Goal: Task Accomplishment & Management: Manage account settings

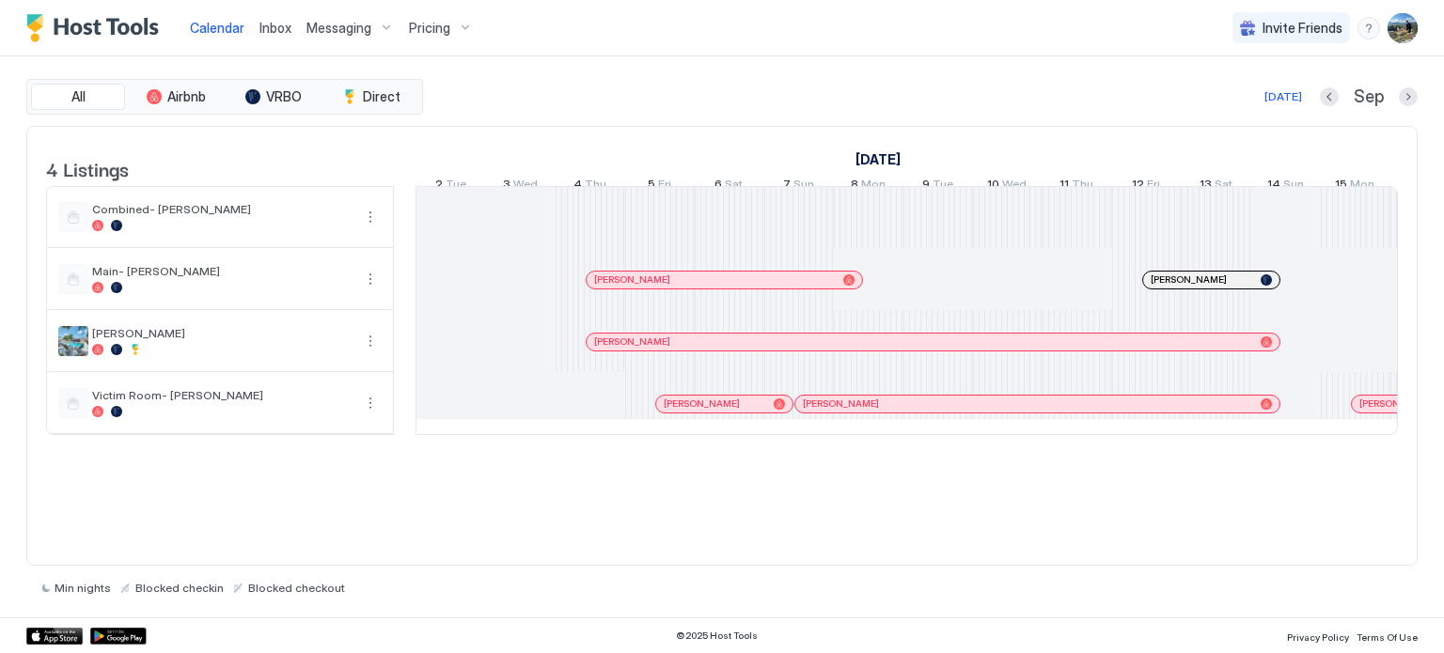
scroll to position [0, 1044]
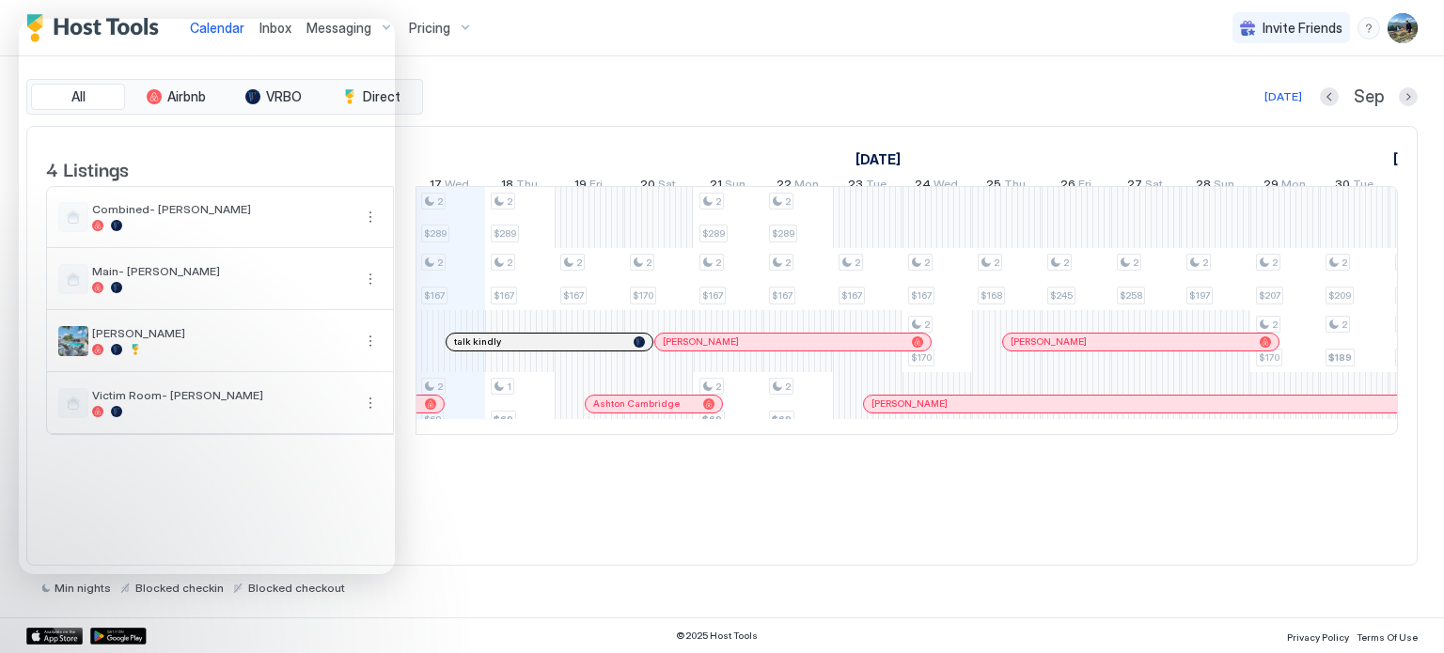
click at [1408, 32] on img "User profile" at bounding box center [1402, 28] width 30 height 30
click at [1243, 99] on span "Settings" at bounding box center [1233, 105] width 51 height 17
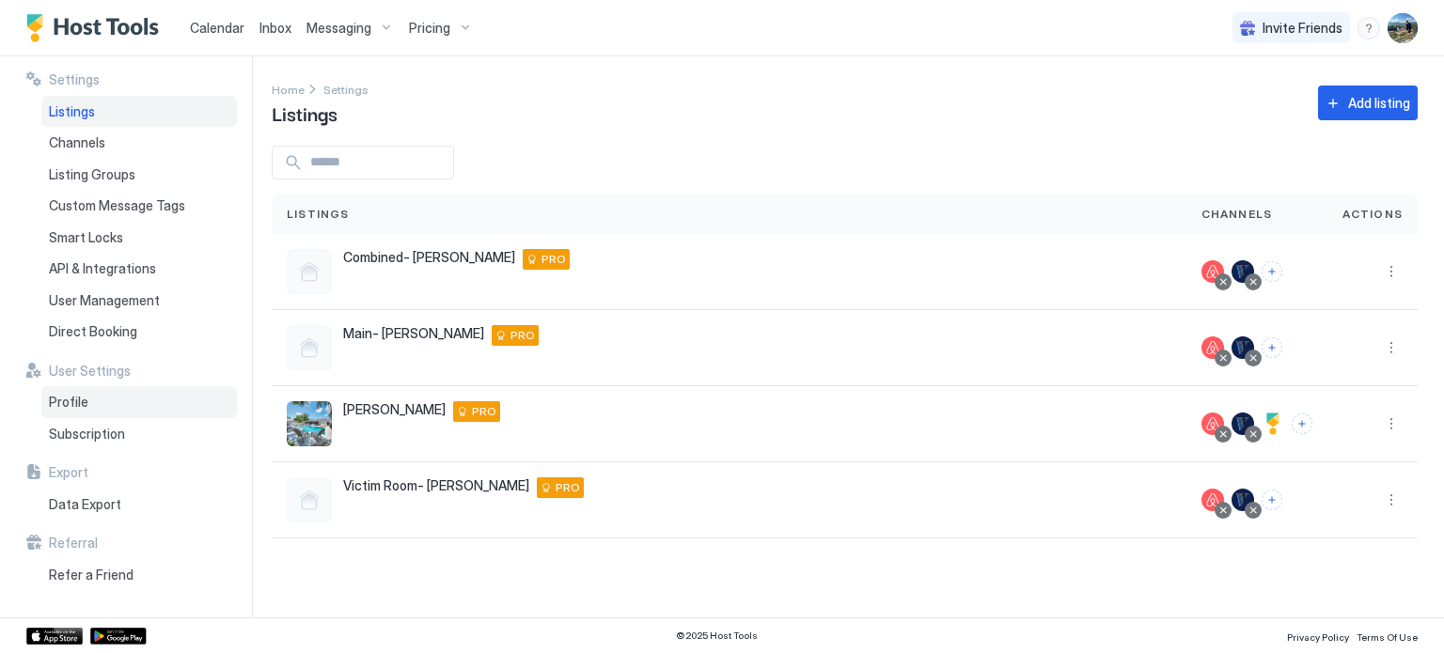
click at [68, 394] on span "Profile" at bounding box center [68, 402] width 39 height 17
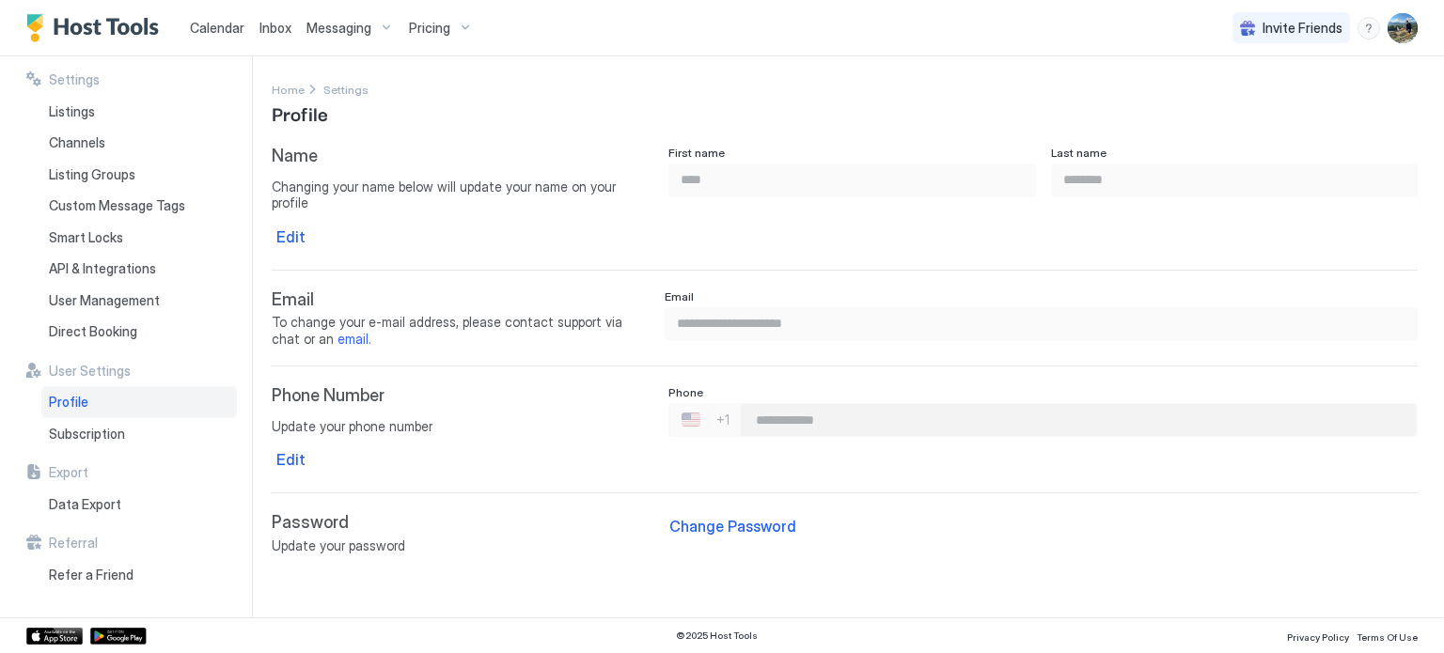
type input "**********"
click at [107, 492] on div "Data Export" at bounding box center [138, 505] width 195 height 32
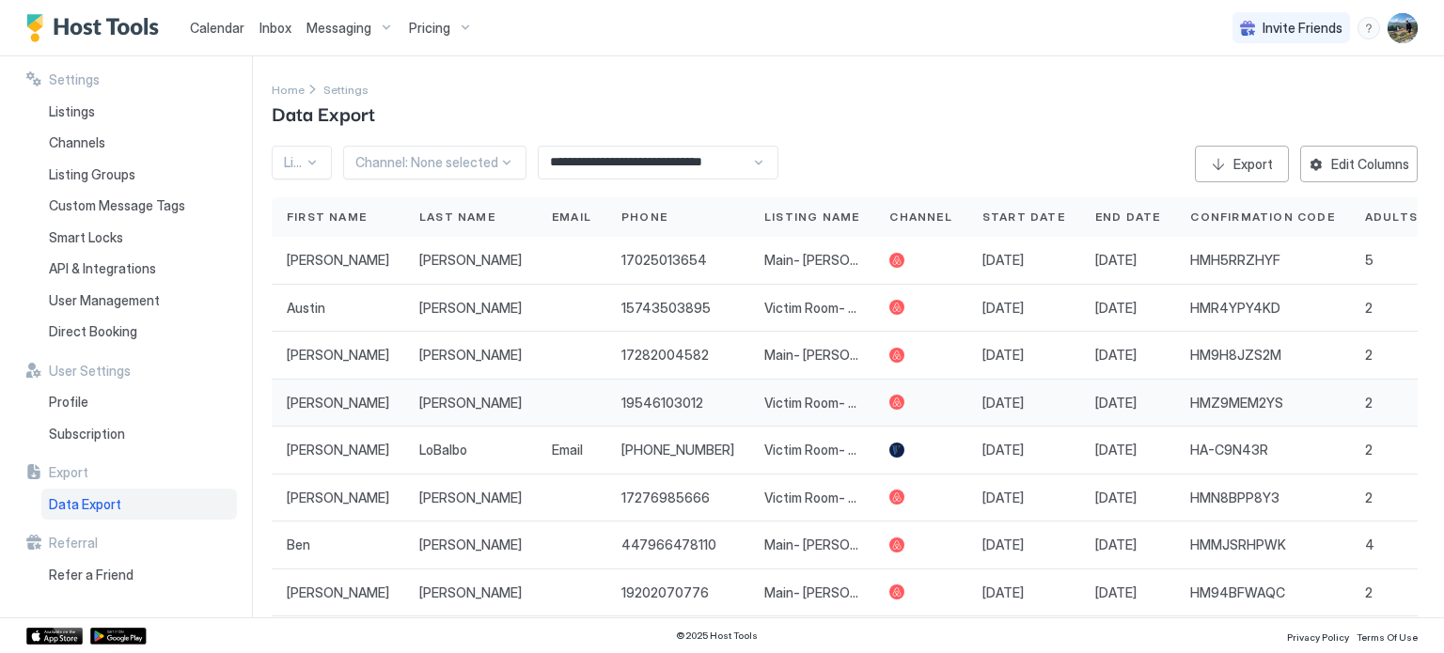
scroll to position [173, 0]
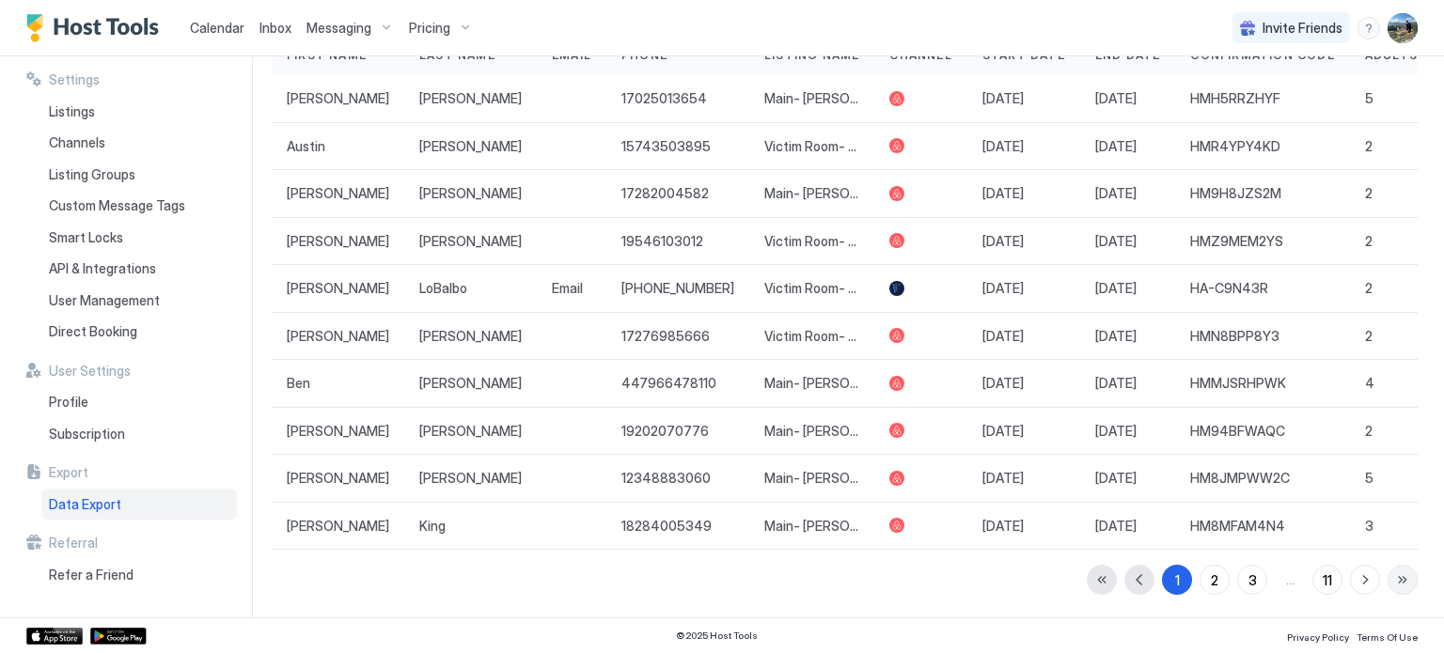
click at [1394, 580] on button "button" at bounding box center [1402, 580] width 30 height 30
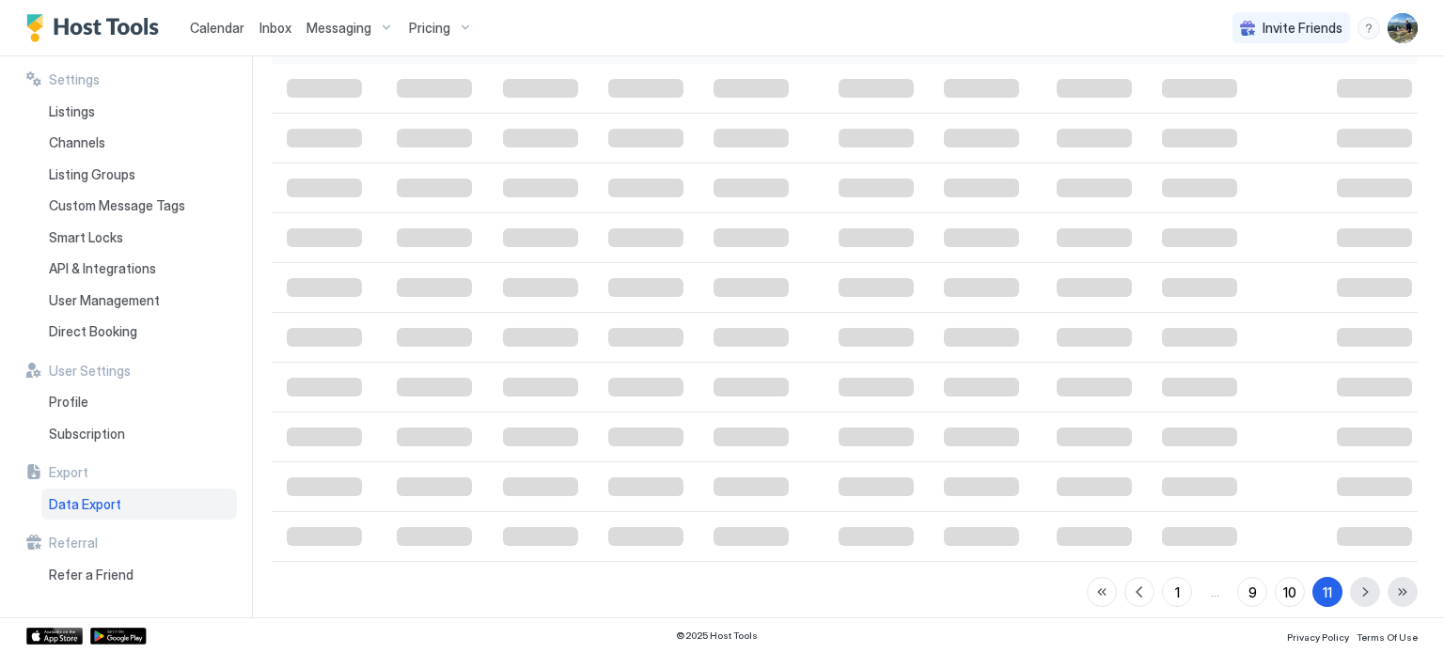
scroll to position [31, 0]
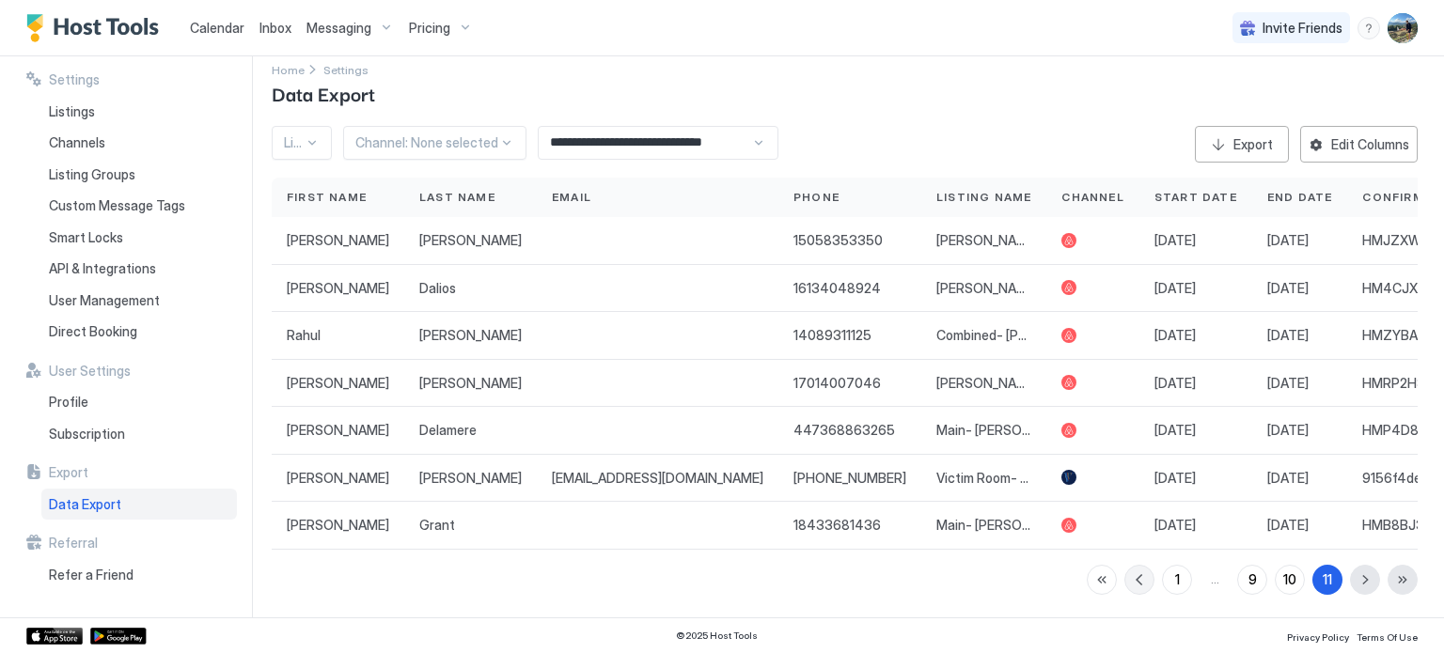
click at [1124, 570] on button "button" at bounding box center [1139, 580] width 30 height 30
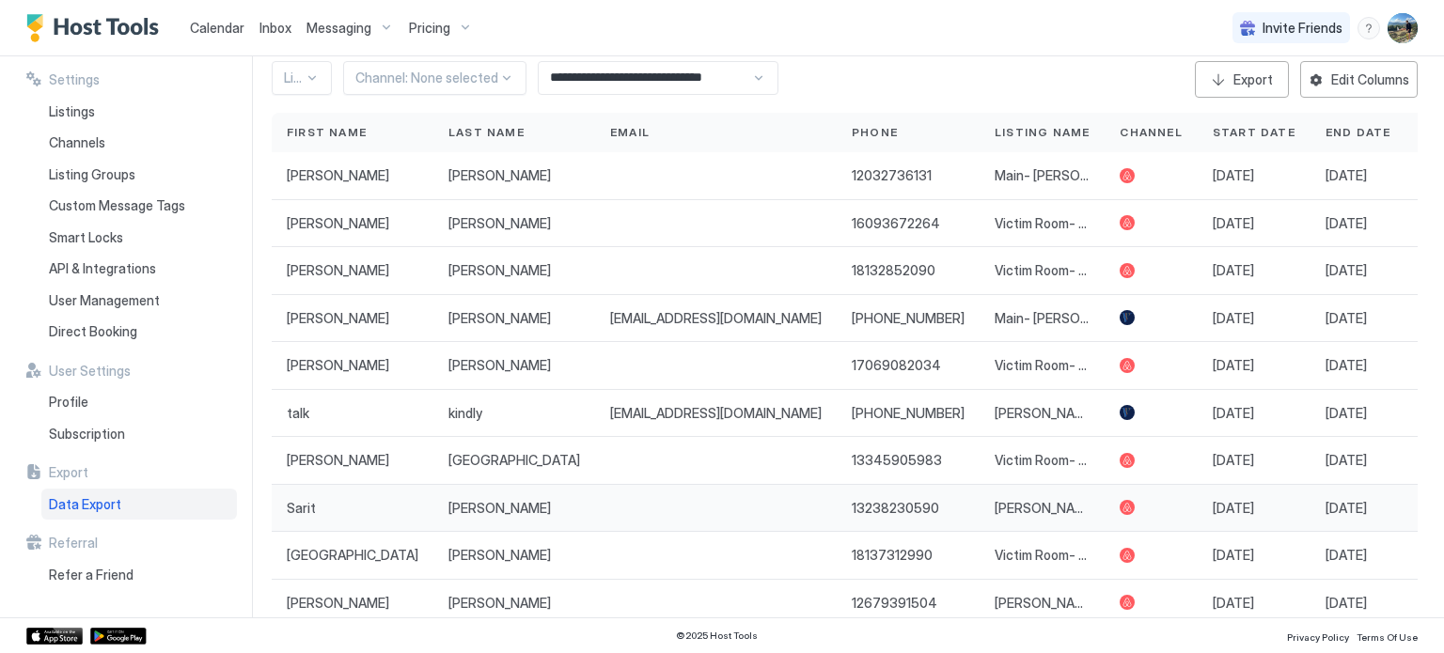
scroll to position [0, 0]
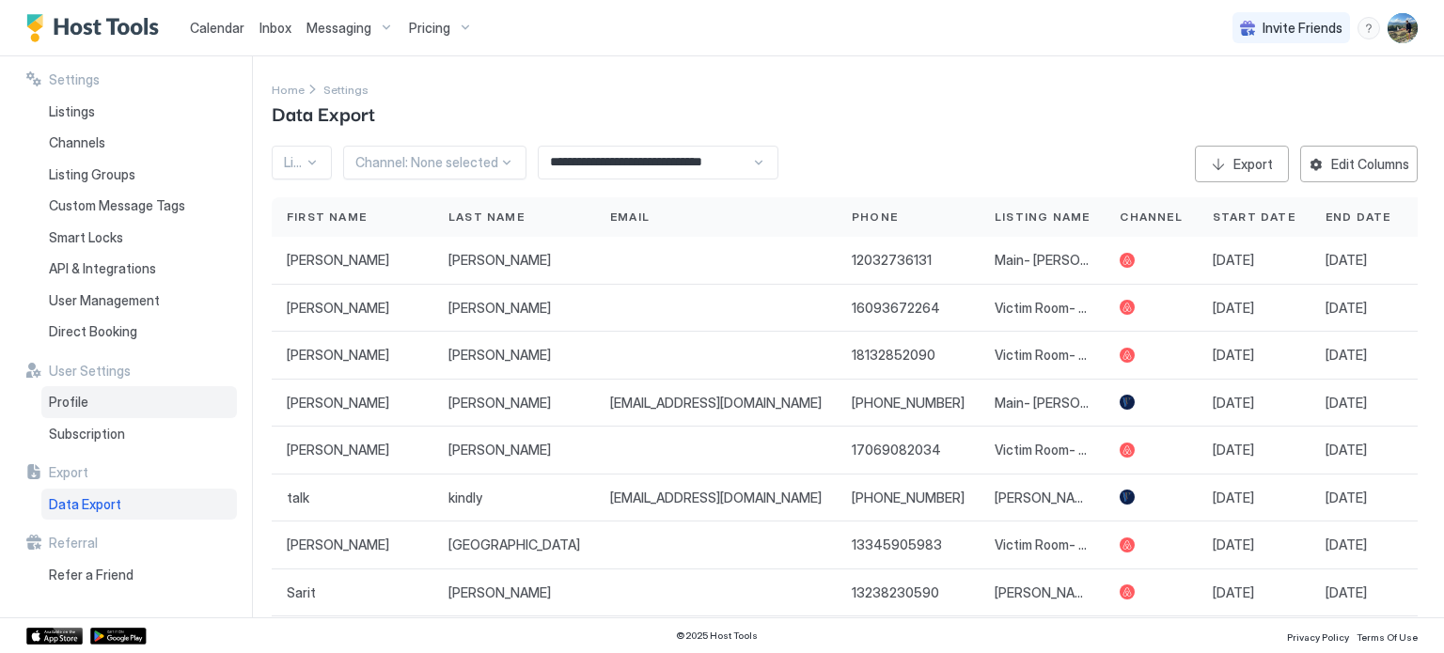
click at [117, 399] on div "Profile" at bounding box center [138, 402] width 195 height 32
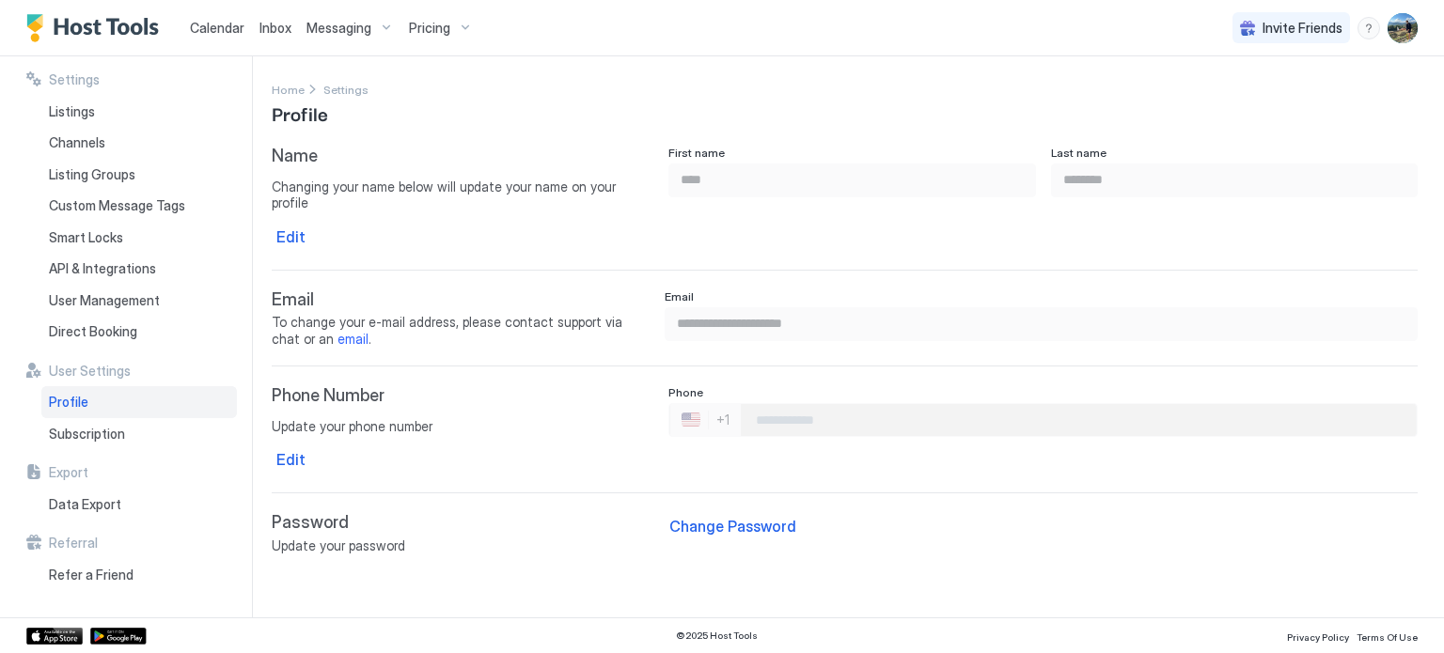
type input "**********"
click at [1391, 29] on img "User profile" at bounding box center [1402, 28] width 30 height 30
click at [1273, 113] on div "Settings" at bounding box center [1297, 105] width 239 height 33
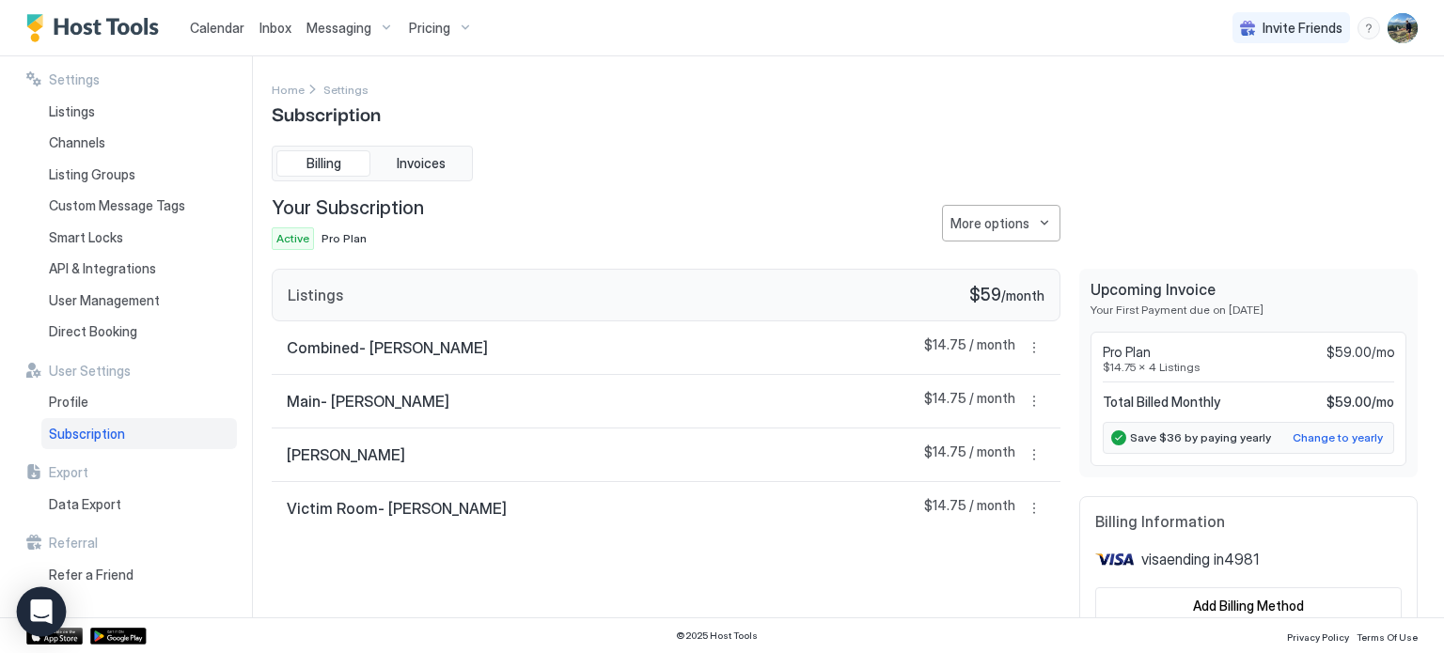
click at [47, 599] on div "Open Intercom Messenger" at bounding box center [42, 612] width 50 height 50
click at [113, 341] on div "Direct Booking" at bounding box center [138, 332] width 195 height 32
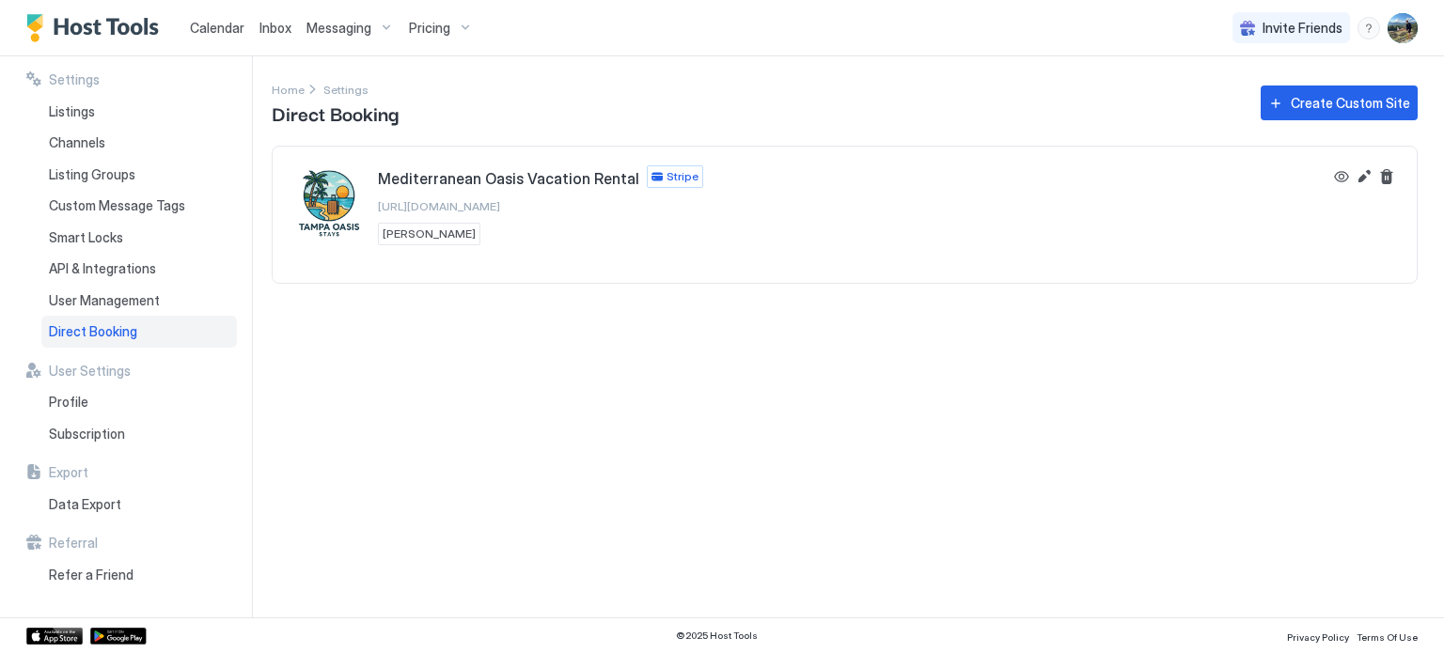
click at [473, 205] on span "https://tampaoasisvacation.com" at bounding box center [439, 206] width 122 height 14
click at [1337, 168] on button "View" at bounding box center [1341, 176] width 23 height 23
click at [1365, 183] on button "Edit" at bounding box center [1363, 176] width 23 height 23
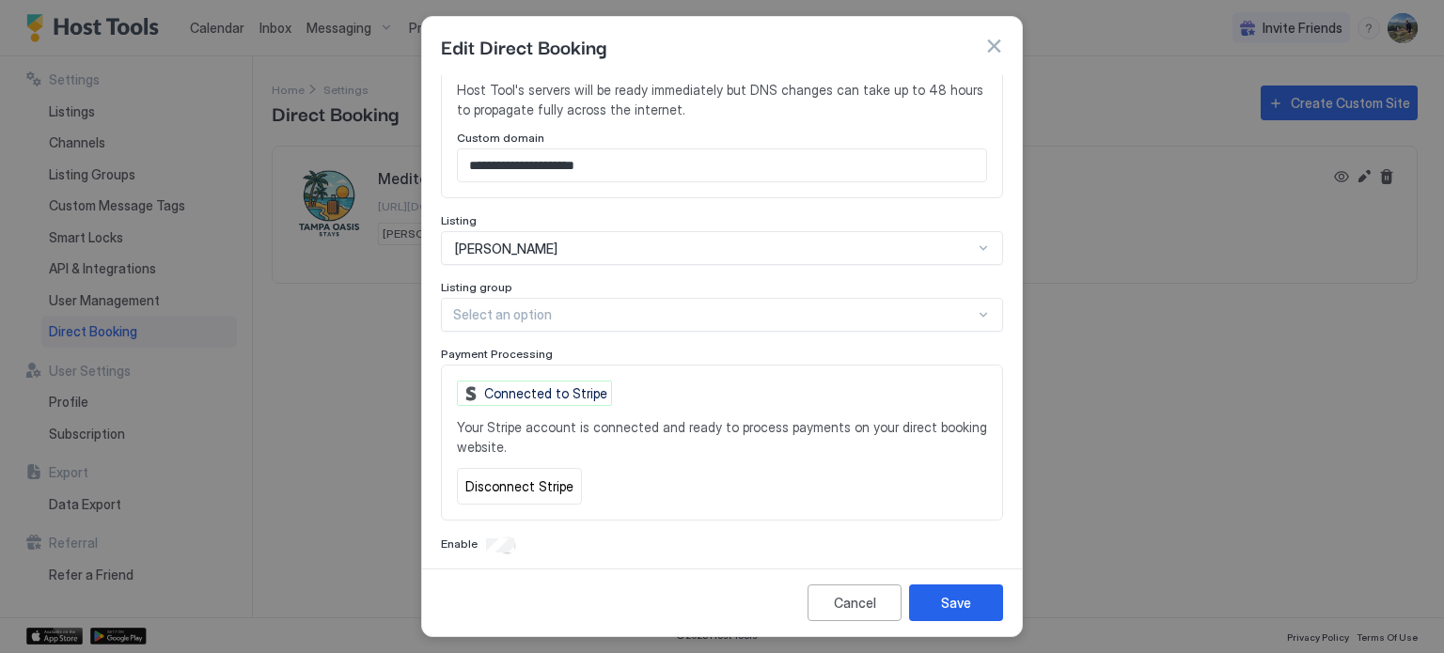
scroll to position [563, 0]
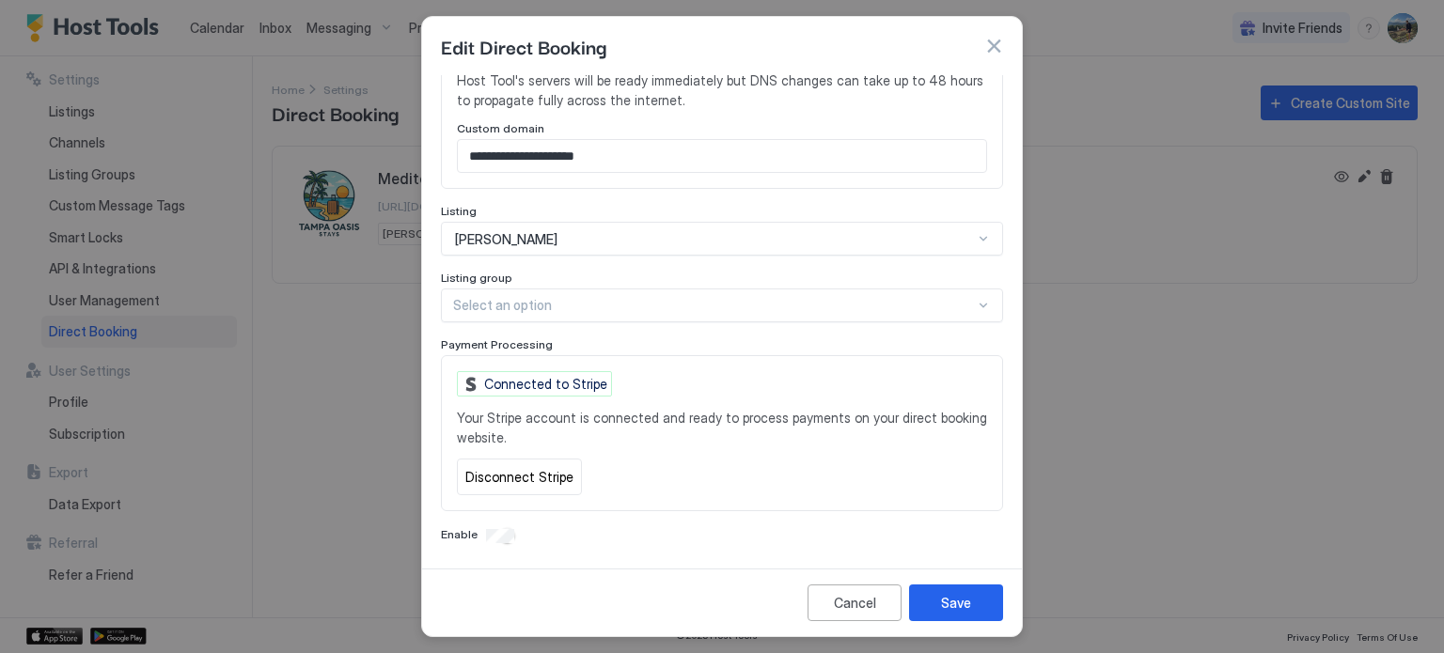
click at [570, 289] on div "Select an option" at bounding box center [722, 306] width 562 height 34
click at [561, 312] on div at bounding box center [714, 305] width 522 height 17
click at [845, 592] on button "Cancel" at bounding box center [854, 603] width 94 height 37
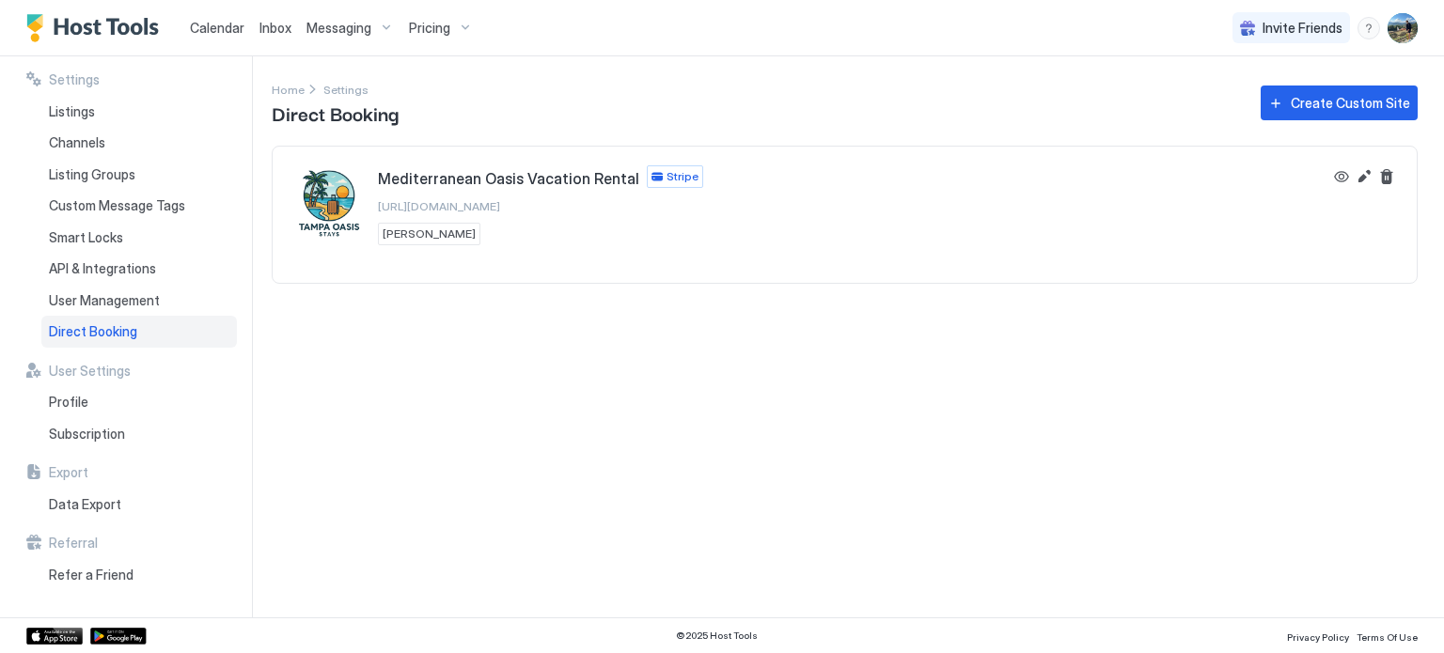
click at [493, 176] on span "Mediterranean Oasis Vacation Rental" at bounding box center [508, 178] width 261 height 19
click at [1359, 176] on button "Edit" at bounding box center [1363, 176] width 23 height 23
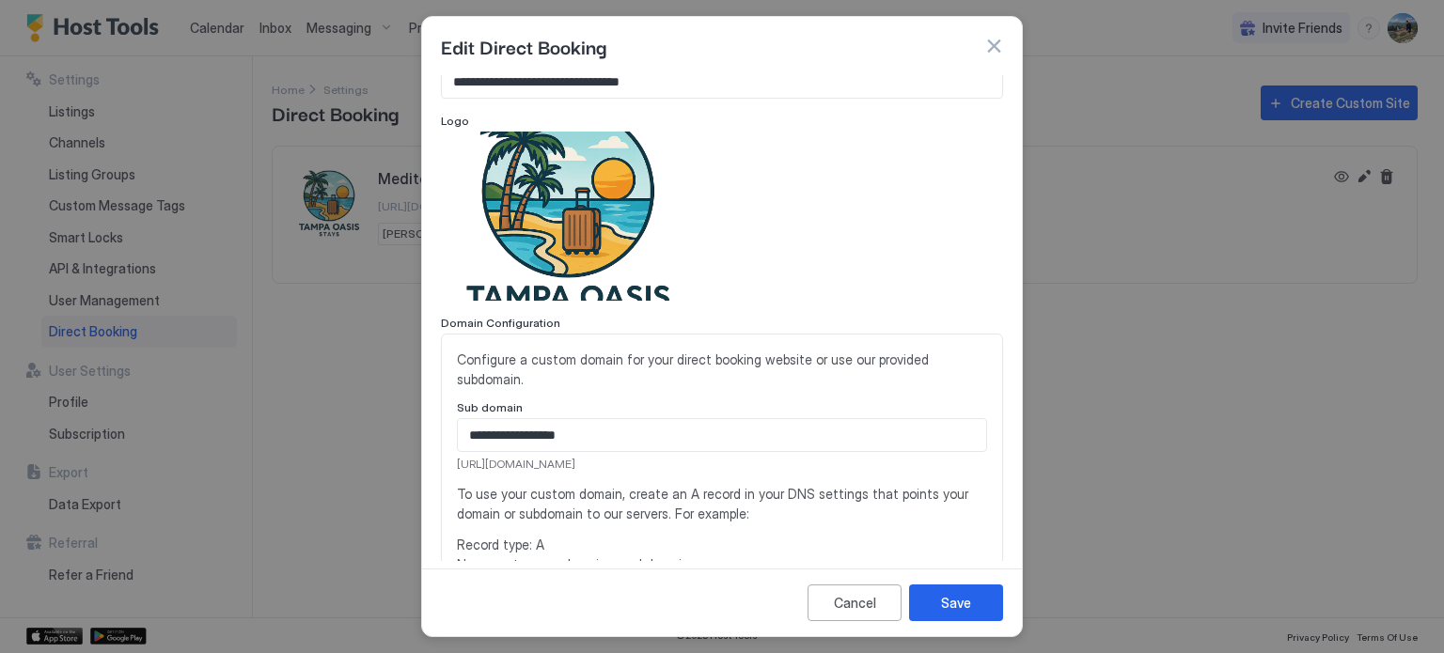
scroll to position [0, 0]
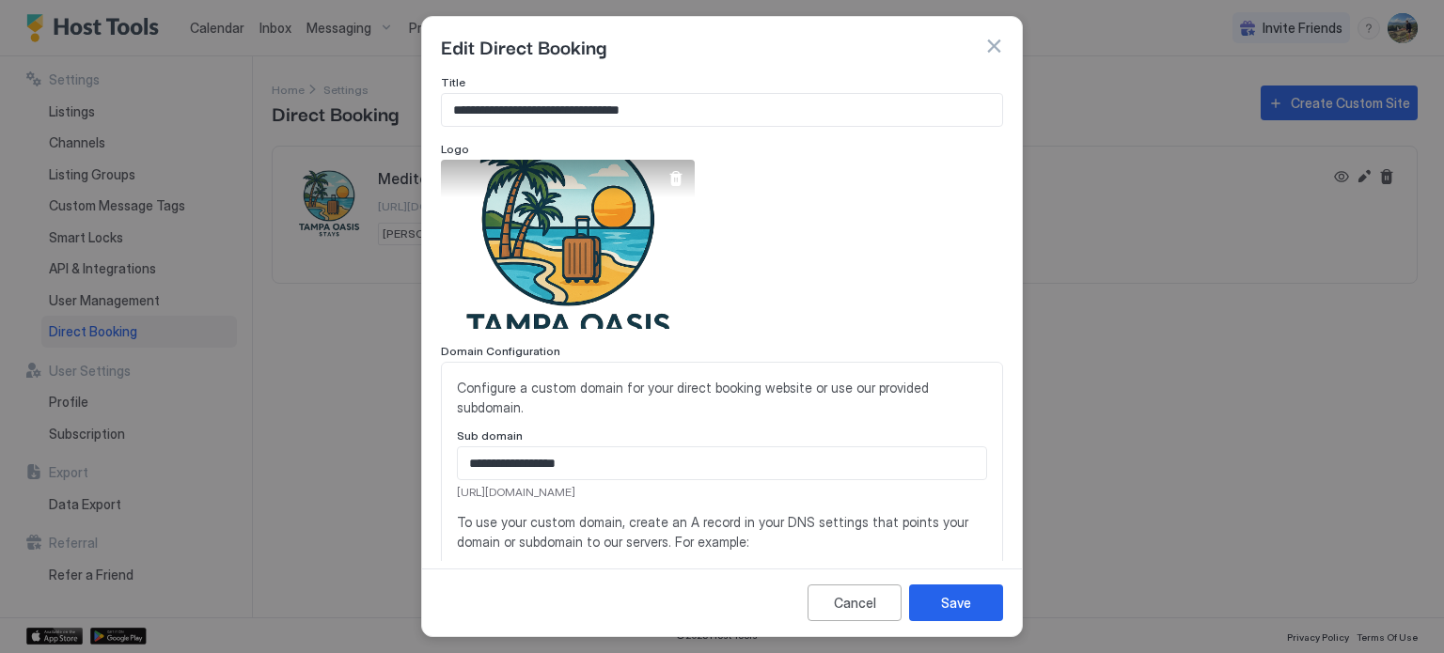
click at [568, 218] on div "View image" at bounding box center [568, 244] width 254 height 169
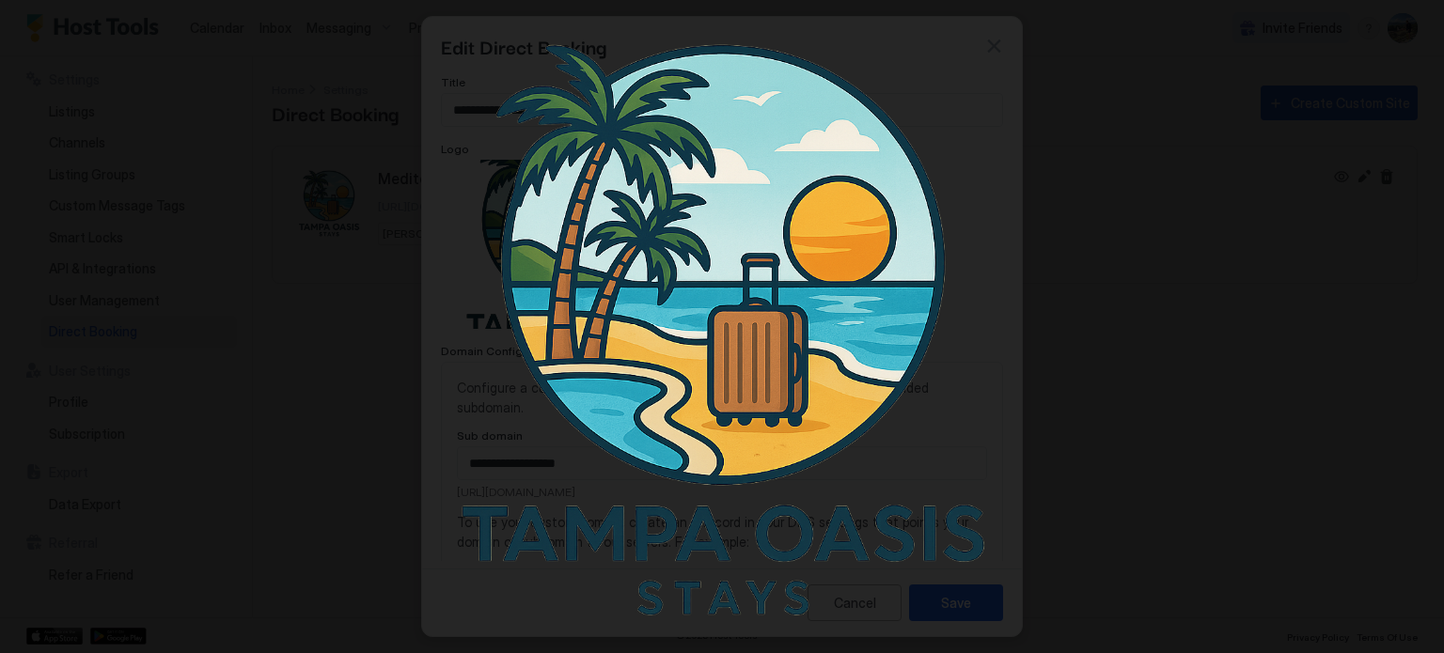
click at [935, 416] on img at bounding box center [722, 326] width 653 height 653
